Goal: Information Seeking & Learning: Learn about a topic

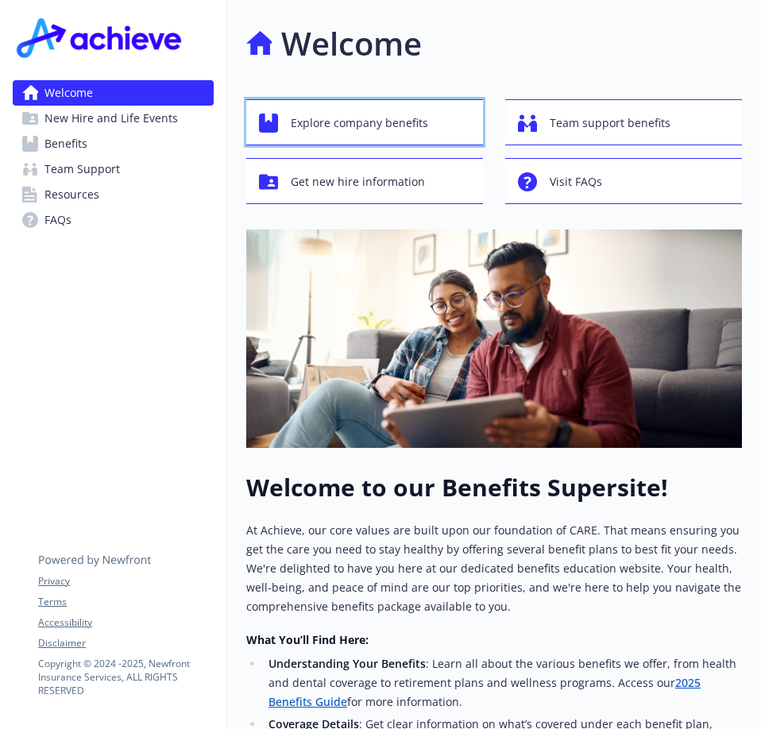
click at [374, 127] on span "Explore company benefits" at bounding box center [359, 123] width 137 height 30
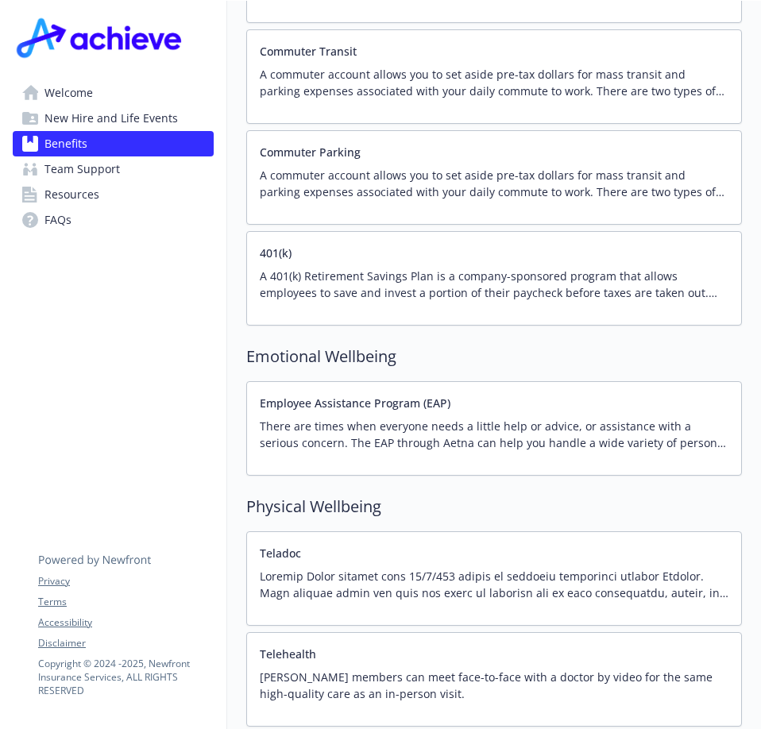
scroll to position [3137, 0]
